Goal: Task Accomplishment & Management: Use online tool/utility

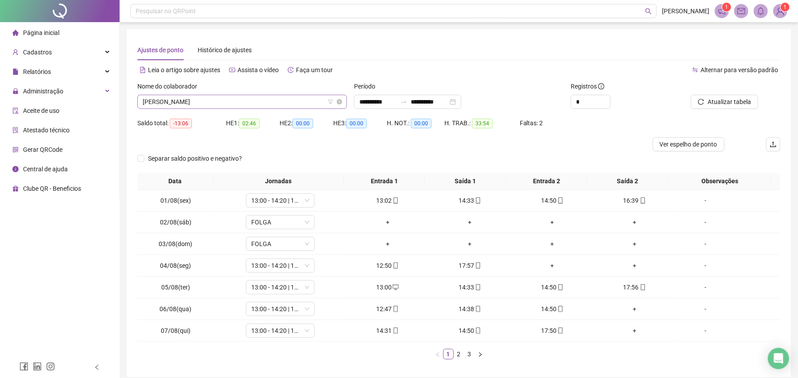
click at [284, 101] on span "[PERSON_NAME]" at bounding box center [242, 101] width 199 height 13
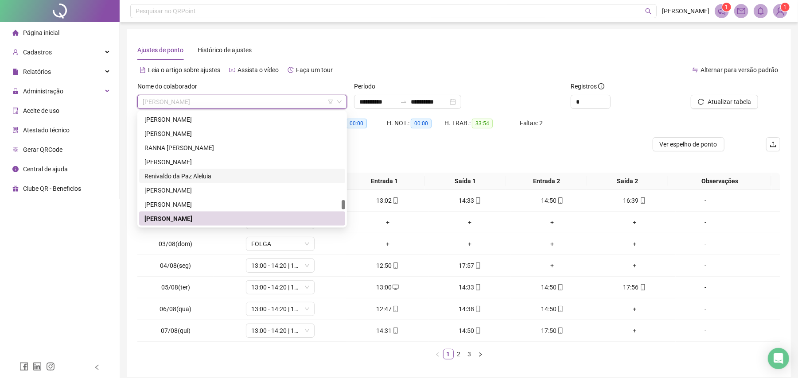
scroll to position [1247, 0]
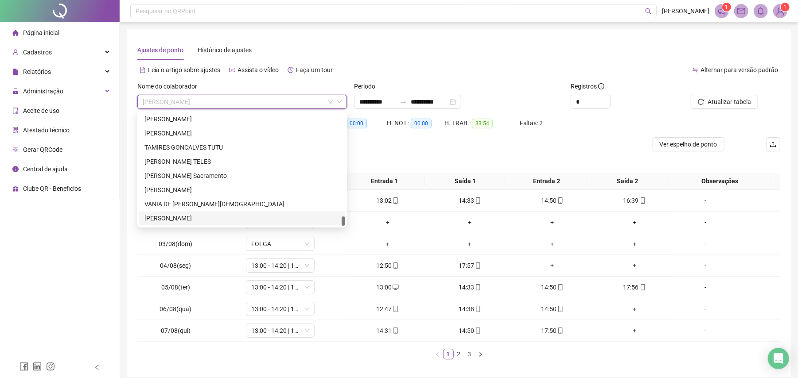
click at [172, 218] on div "[PERSON_NAME]" at bounding box center [241, 219] width 195 height 10
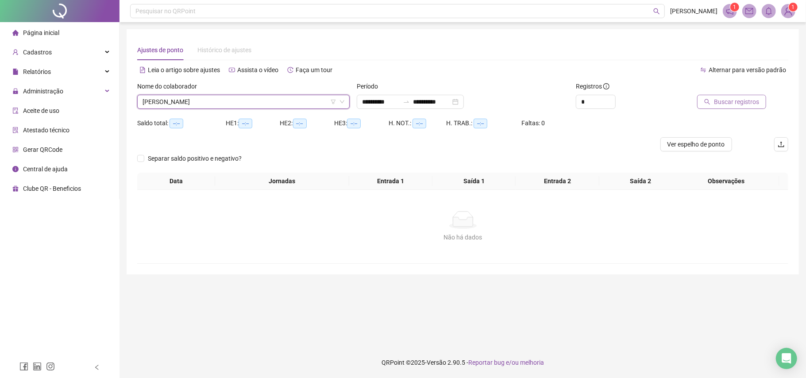
click at [726, 96] on button "Buscar registros" at bounding box center [731, 102] width 69 height 14
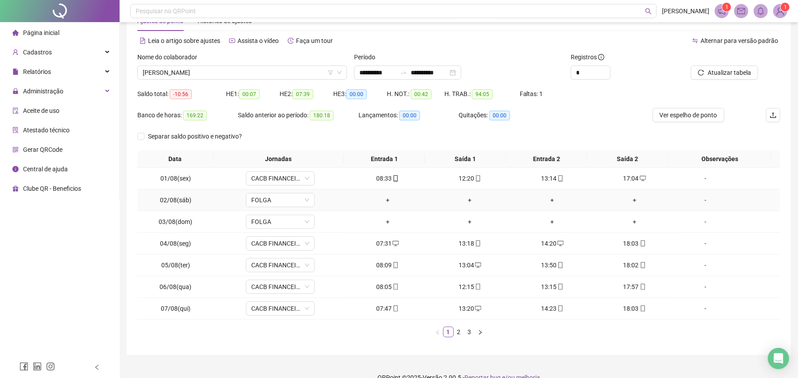
scroll to position [45, 0]
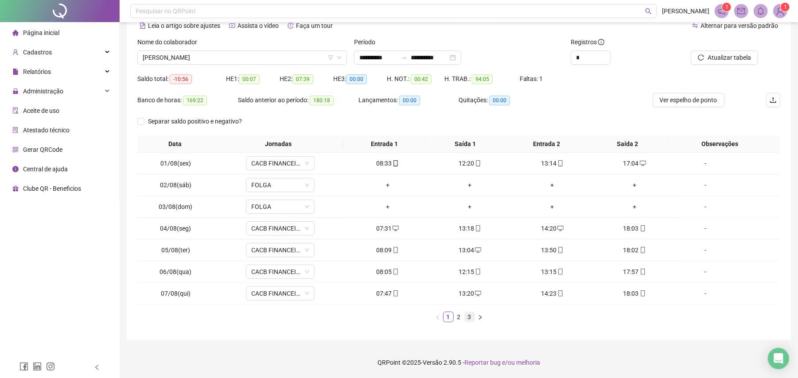
click at [469, 314] on link "3" at bounding box center [470, 317] width 10 height 10
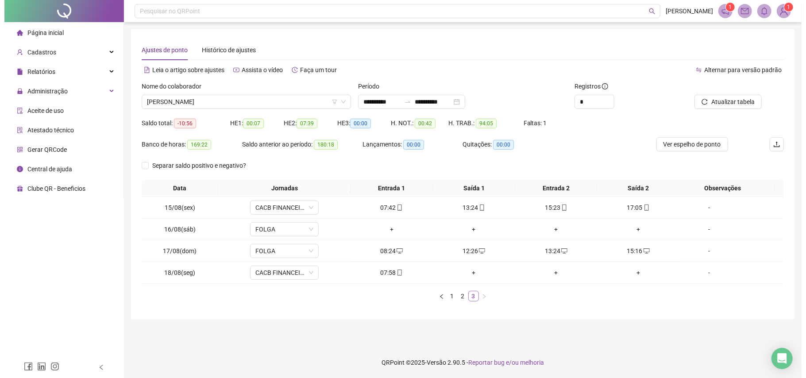
scroll to position [0, 0]
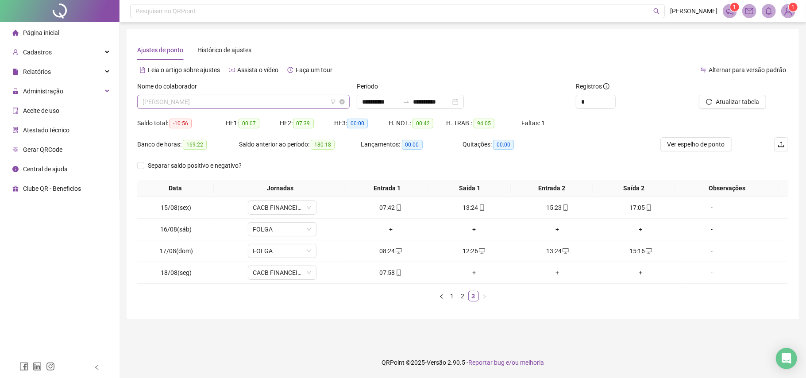
click at [245, 103] on span "[PERSON_NAME]" at bounding box center [244, 101] width 202 height 13
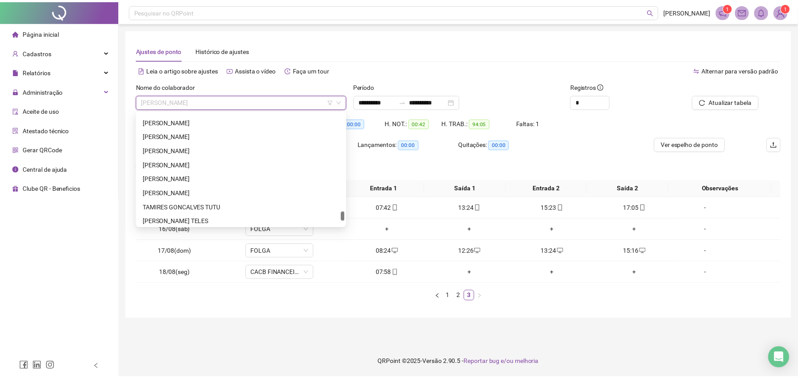
scroll to position [1070, 0]
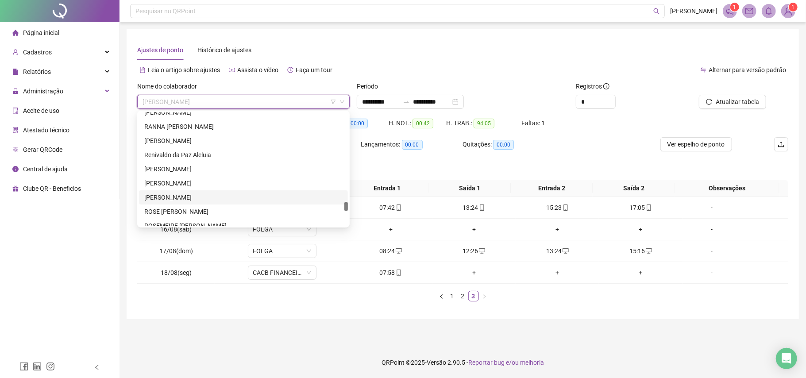
click at [181, 198] on div "[PERSON_NAME]" at bounding box center [243, 198] width 198 height 10
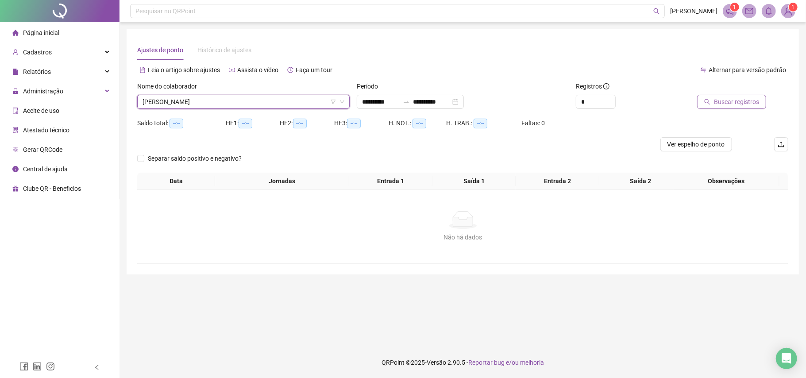
click at [731, 100] on span "Buscar registros" at bounding box center [736, 102] width 45 height 10
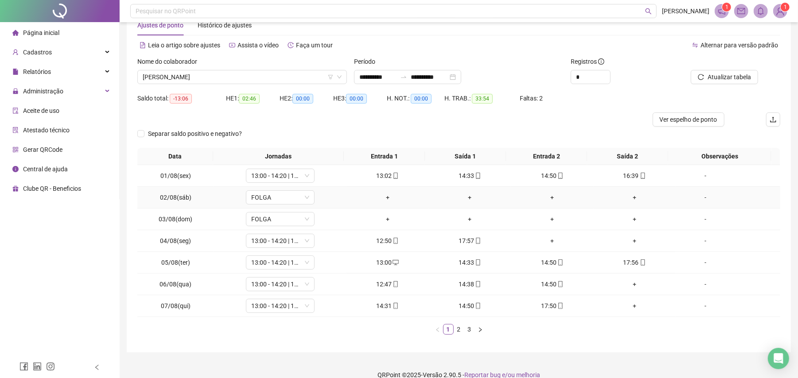
scroll to position [38, 0]
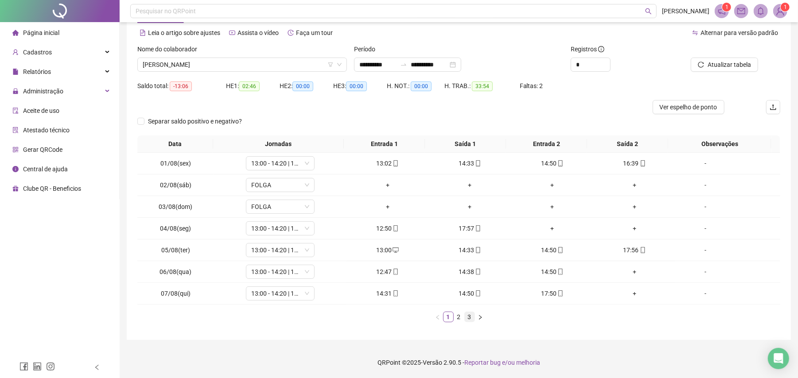
click at [469, 318] on link "3" at bounding box center [470, 317] width 10 height 10
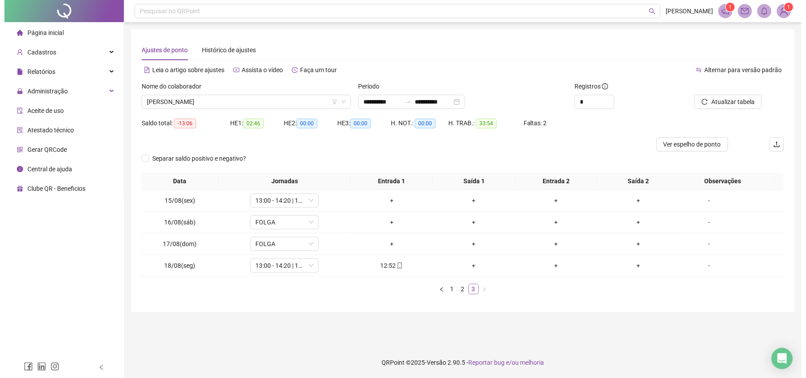
scroll to position [0, 0]
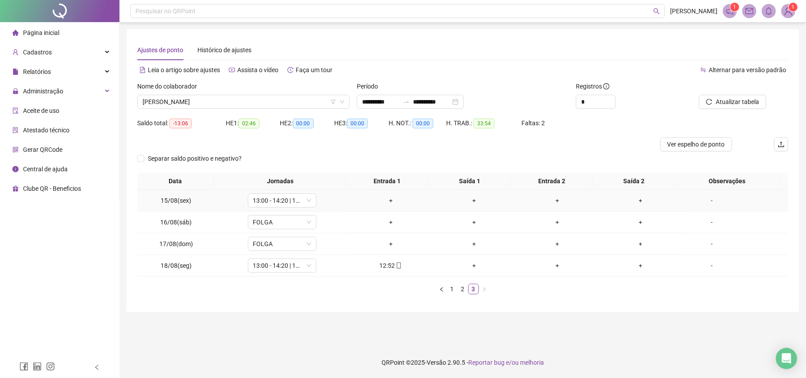
click at [703, 198] on div "-" at bounding box center [712, 201] width 52 height 10
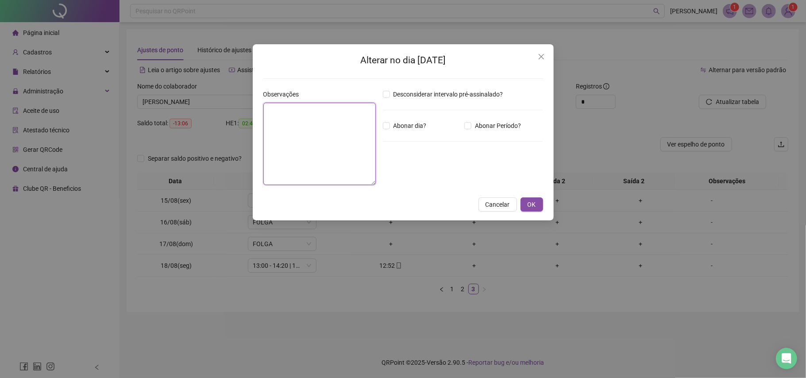
click at [269, 130] on textarea at bounding box center [319, 144] width 112 height 82
click at [361, 111] on textarea "**********" at bounding box center [319, 144] width 112 height 83
click at [323, 123] on textarea "**********" at bounding box center [319, 144] width 112 height 83
type textarea "**********"
click at [531, 205] on span "OK" at bounding box center [532, 205] width 8 height 10
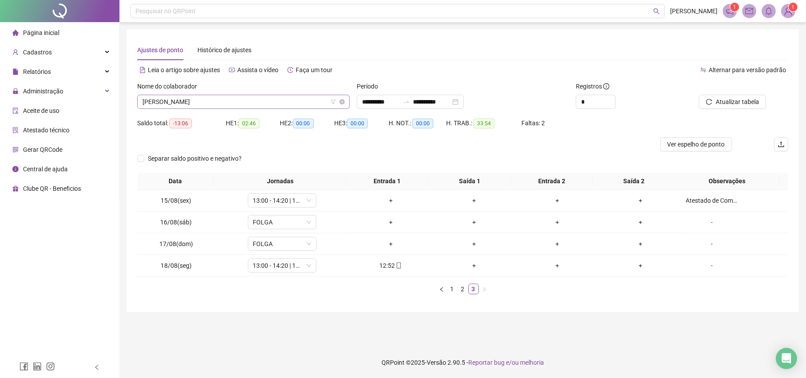
click at [264, 103] on span "[PERSON_NAME]" at bounding box center [244, 101] width 202 height 13
